Goal: Navigation & Orientation: Find specific page/section

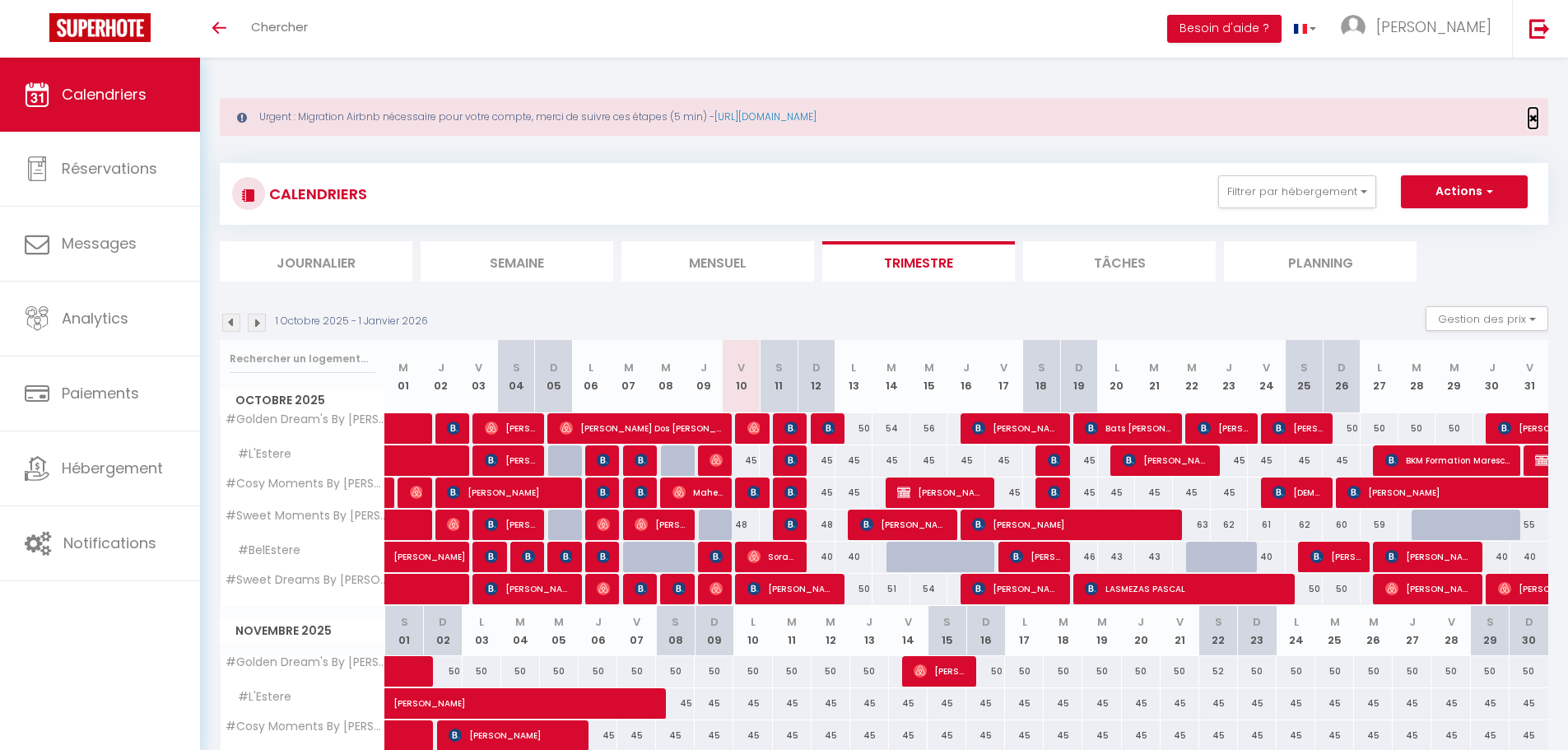
click at [1537, 117] on span "×" at bounding box center [1533, 118] width 9 height 21
